Goal: Find contact information: Find specific fact

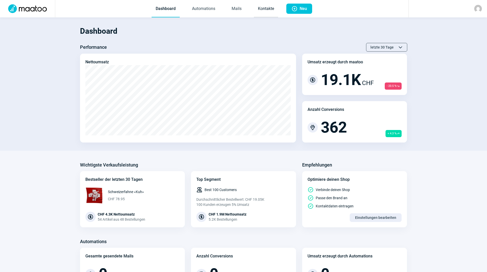
click at [265, 8] on link "Kontakte" at bounding box center [266, 9] width 24 height 17
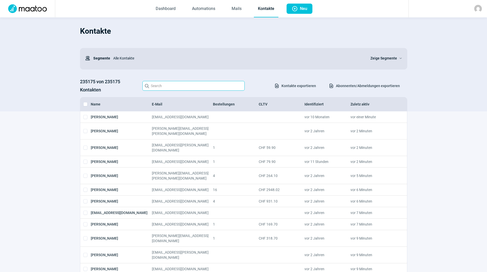
click at [201, 84] on input "Search icon" at bounding box center [193, 86] width 102 height 10
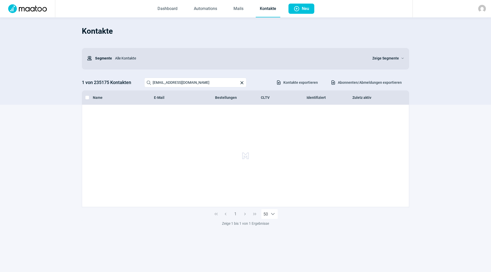
click at [211, 55] on div "Alle Kontakte" at bounding box center [239, 58] width 254 height 10
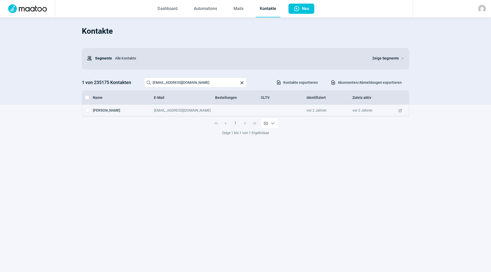
click at [176, 111] on div "[EMAIL_ADDRESS][DOMAIN_NAME]" at bounding box center [184, 110] width 61 height 5
click at [398, 110] on span "ExternalLink icon" at bounding box center [400, 110] width 4 height 5
click at [201, 83] on input "comimaitre@bluewin.ch" at bounding box center [195, 83] width 102 height 10
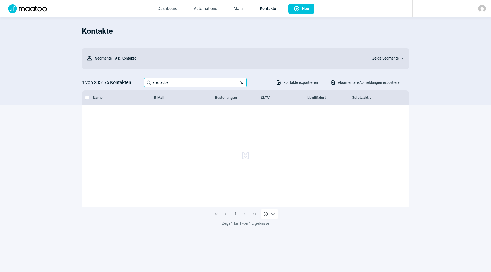
type input "efeulaube"
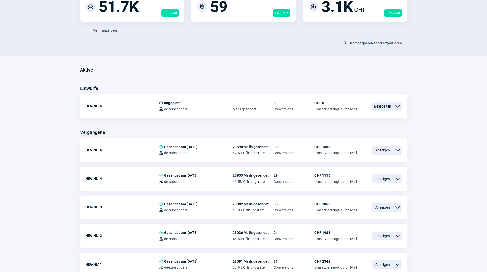
scroll to position [77, 0]
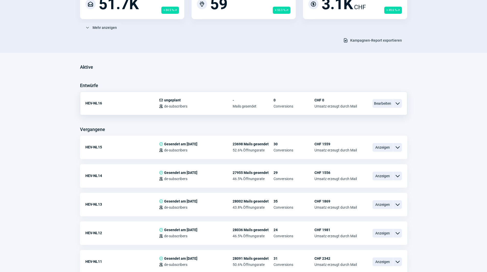
click at [396, 104] on span "ChevronDown icon" at bounding box center [397, 103] width 6 height 6
click at [95, 102] on div "HEV-NL16" at bounding box center [122, 103] width 74 height 10
click at [158, 103] on div "HEV-NL16" at bounding box center [122, 103] width 74 height 10
click at [84, 101] on div "HEV-NL16 Mail icon ungeplant Users icon de-subscribers - Mails gesendet 0 Conve…" at bounding box center [243, 104] width 327 height 24
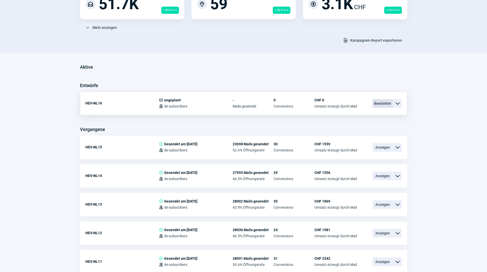
click at [380, 102] on span "Bearbeiten" at bounding box center [382, 103] width 20 height 9
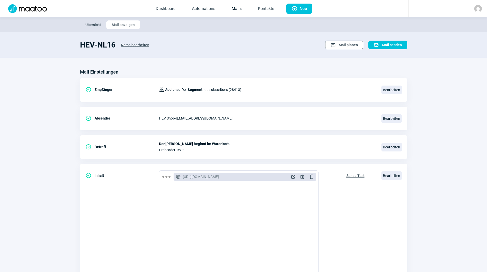
click at [348, 45] on span "Mail planen" at bounding box center [348, 45] width 19 height 8
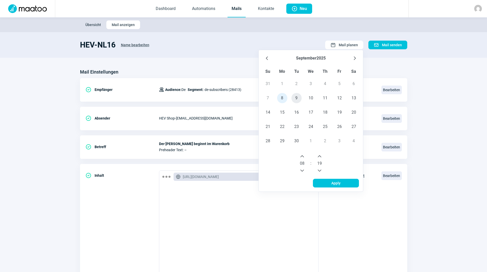
click at [296, 99] on span "9" at bounding box center [296, 98] width 10 height 10
click at [303, 162] on span "00" at bounding box center [302, 163] width 5 height 6
click at [302, 155] on icon "Next Hour" at bounding box center [302, 156] width 4 height 4
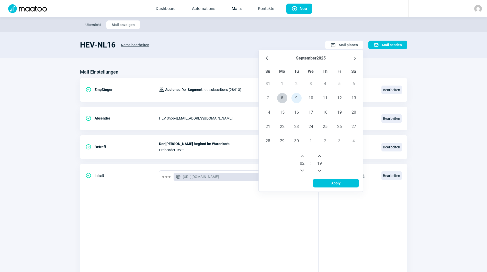
click at [302, 155] on icon "Next Hour" at bounding box center [302, 156] width 4 height 4
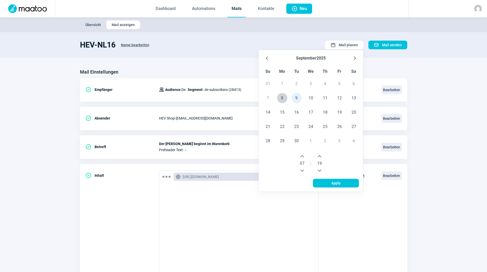
click at [302, 155] on icon "Next Hour" at bounding box center [302, 156] width 4 height 4
click at [321, 171] on icon "Previous Minute" at bounding box center [319, 171] width 4 height 4
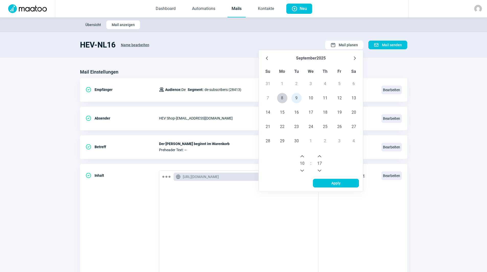
click at [321, 171] on icon "Previous Minute" at bounding box center [319, 171] width 4 height 4
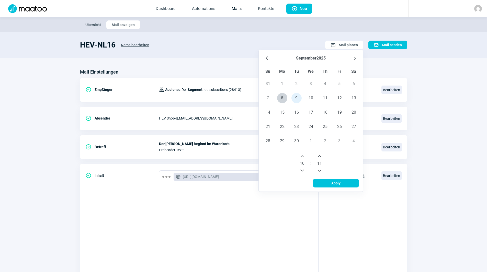
click at [321, 171] on icon "Previous Minute" at bounding box center [319, 171] width 4 height 4
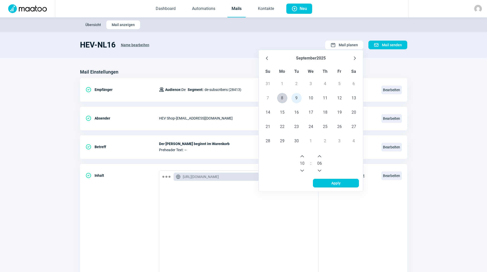
click at [321, 171] on icon "Previous Minute" at bounding box center [319, 171] width 4 height 4
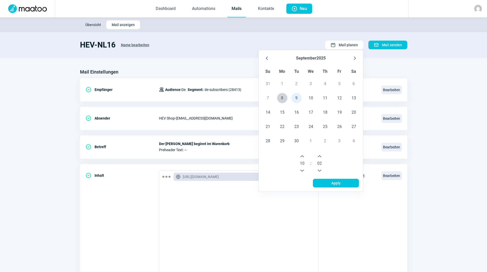
click at [321, 171] on icon "Previous Minute" at bounding box center [319, 171] width 4 height 4
click at [328, 180] on span "Apply" at bounding box center [335, 183] width 35 height 8
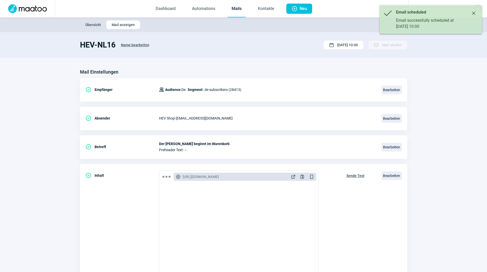
click at [454, 61] on section "Mail Einstellungen CheckCircle icon Empfänger Users icon Audience: De Segment: …" at bounding box center [243, 195] width 487 height 274
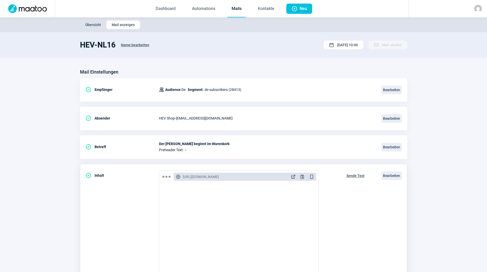
click at [354, 176] on span "Sende Test" at bounding box center [355, 176] width 18 height 8
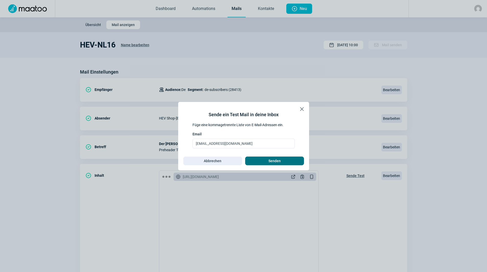
click at [265, 157] on span "Senden" at bounding box center [274, 161] width 48 height 8
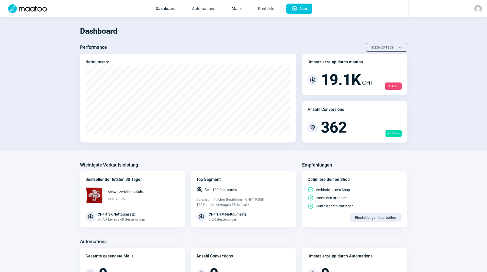
click at [239, 11] on link "Mails" at bounding box center [236, 9] width 18 height 17
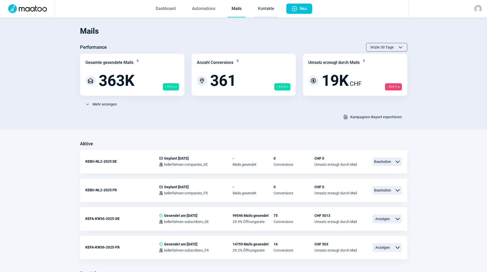
click at [258, 12] on link "Kontakte" at bounding box center [266, 9] width 24 height 17
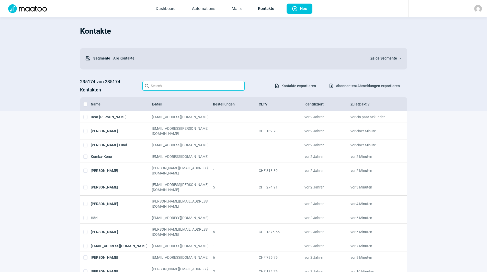
click at [193, 84] on input "Search icon" at bounding box center [193, 86] width 102 height 10
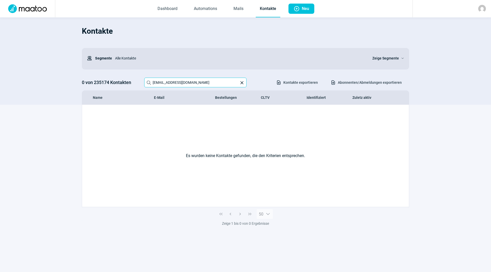
click at [196, 82] on input "hansruedifa@bluewin.ch" at bounding box center [195, 83] width 102 height 10
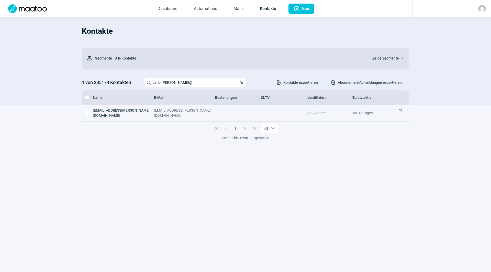
click at [400, 111] on span "ExternalLink icon" at bounding box center [400, 113] width 4 height 10
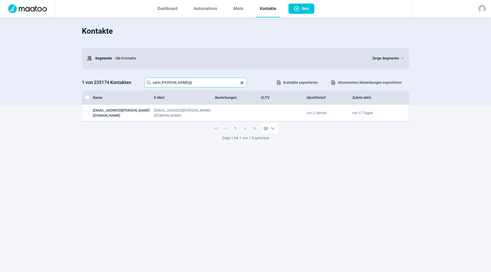
drag, startPoint x: 187, startPoint y: 81, endPoint x: 109, endPoint y: 77, distance: 78.0
click at [109, 77] on div "Kontakte Users icon Segmente Alle Kontakte Zeige Segmente ChevronDown icon 1 vo…" at bounding box center [245, 63] width 327 height 82
click at [248, 38] on h1 "Kontakte" at bounding box center [245, 30] width 327 height 17
click at [185, 83] on input "info@tegum.swiss" at bounding box center [195, 83] width 102 height 10
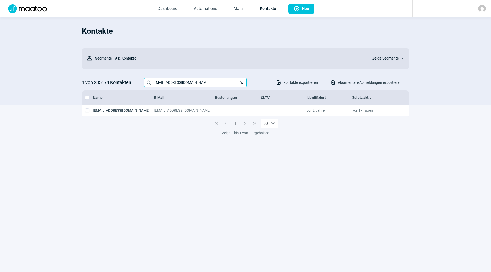
click at [185, 83] on input "info@tegum.swiss" at bounding box center [195, 83] width 102 height 10
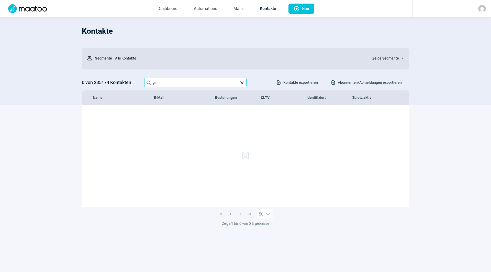
type input "g"
drag, startPoint x: 173, startPoint y: 81, endPoint x: 143, endPoint y: 81, distance: 29.6
click at [143, 81] on div "0 von 235174 Kontakten Search icon gitti2000 X icon Download icon Kontakte expo…" at bounding box center [245, 83] width 327 height 10
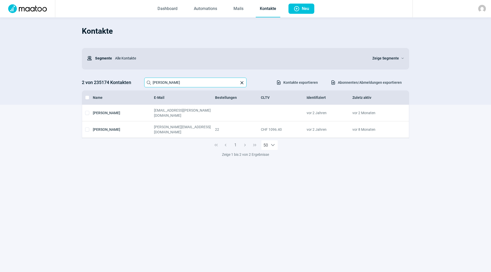
click at [180, 81] on input "gitti hunziker" at bounding box center [195, 83] width 102 height 10
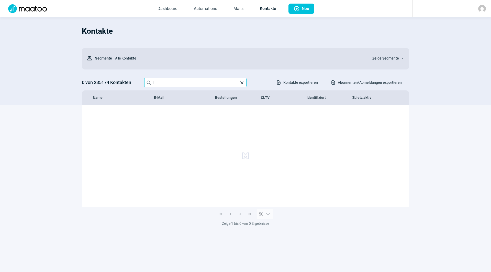
type input "l"
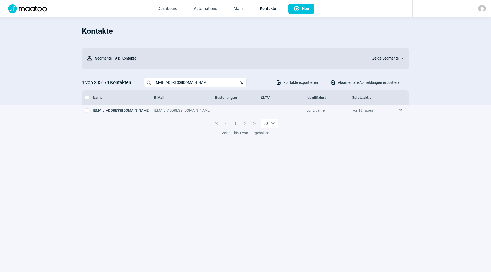
click at [164, 107] on div "weischno@bluewin.ch weischno@bluewin.ch vor 2 Jahren vor 13 Tagen ExternalLink …" at bounding box center [245, 111] width 327 height 12
click at [399, 110] on span "ExternalLink icon" at bounding box center [400, 110] width 4 height 5
click at [173, 82] on input "weischno@bluewin.ch" at bounding box center [195, 83] width 102 height 10
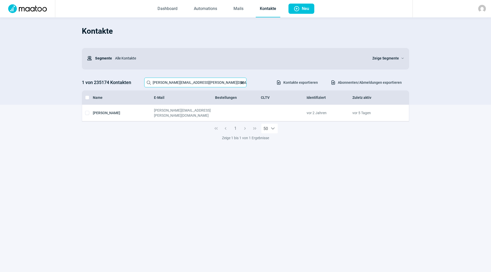
drag, startPoint x: 170, startPoint y: 82, endPoint x: 169, endPoint y: 146, distance: 63.9
click at [169, 146] on div "Kontakte Users icon Segmente Alle Kontakte Zeige Segmente ChevronDown icon 1 vo…" at bounding box center [245, 91] width 491 height 148
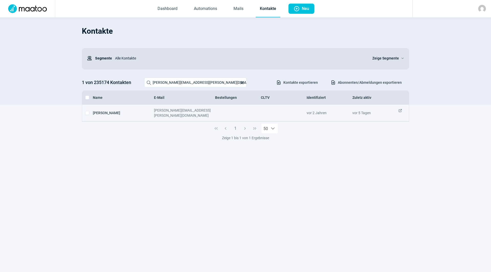
click at [400, 111] on span "ExternalLink icon" at bounding box center [400, 113] width 4 height 10
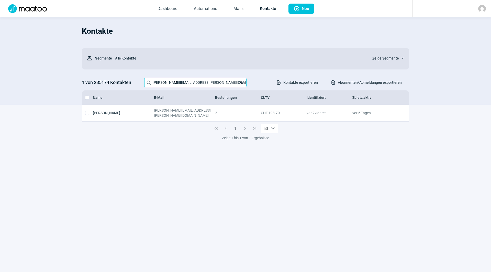
click at [197, 83] on input "bruno.lendi@datazug.ch" at bounding box center [195, 83] width 102 height 10
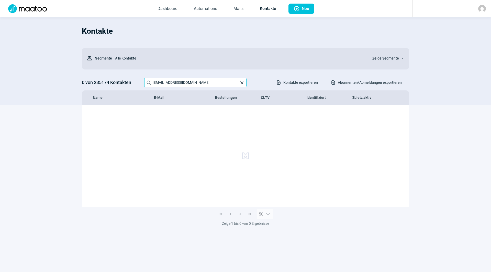
click at [204, 83] on input "nik.roethenmund@swiss-ski.ch" at bounding box center [195, 83] width 102 height 10
click at [190, 80] on input "nik.roethenmund@swiss-ski.ch" at bounding box center [195, 83] width 102 height 10
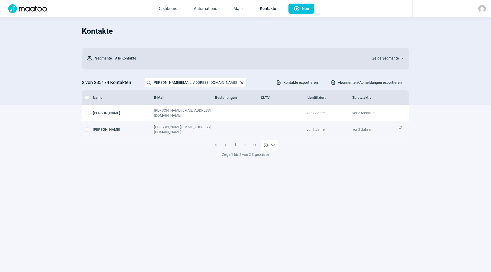
click at [401, 124] on span "ExternalLink icon" at bounding box center [400, 129] width 4 height 10
click at [194, 85] on input "r.gysel@sunrise.ch" at bounding box center [195, 83] width 102 height 10
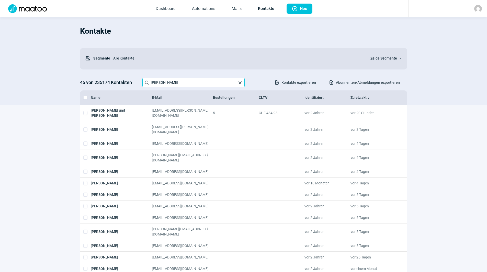
click at [171, 82] on input "marie-louise ruetschi" at bounding box center [193, 83] width 102 height 10
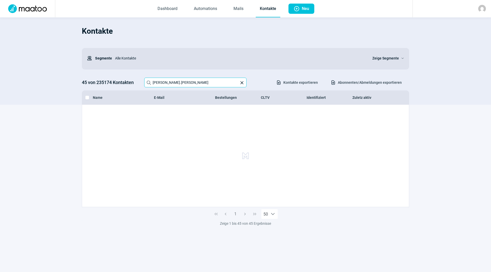
click at [207, 84] on input "marie-louise.ruetschi" at bounding box center [195, 83] width 102 height 10
click at [175, 82] on input "marie-louise.ruetschi@remax.ch" at bounding box center [195, 83] width 102 height 10
type input "luca wittwer"
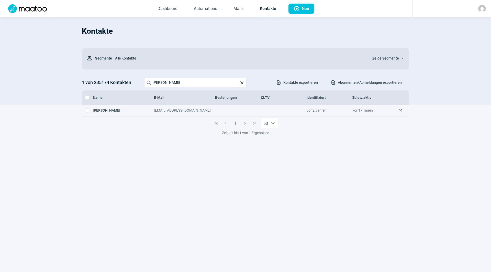
click at [398, 111] on span "ExternalLink icon" at bounding box center [400, 110] width 4 height 5
